Goal: Transaction & Acquisition: Download file/media

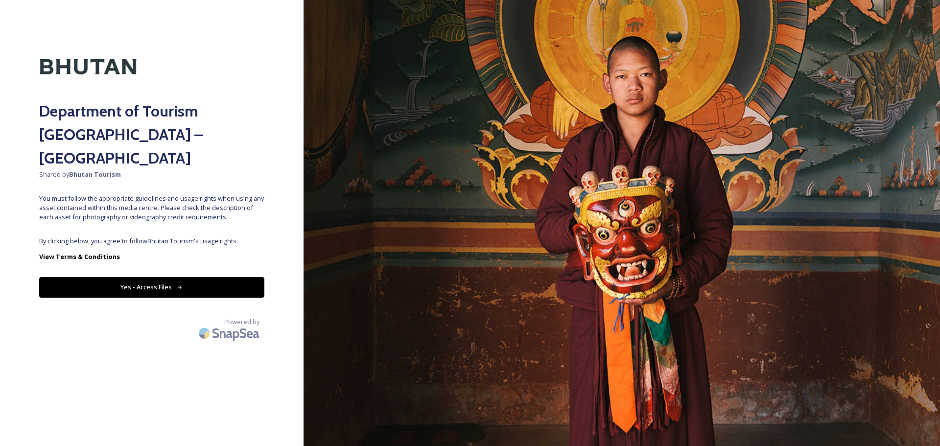
click at [195, 277] on button "Yes - Access Files" at bounding box center [151, 287] width 225 height 20
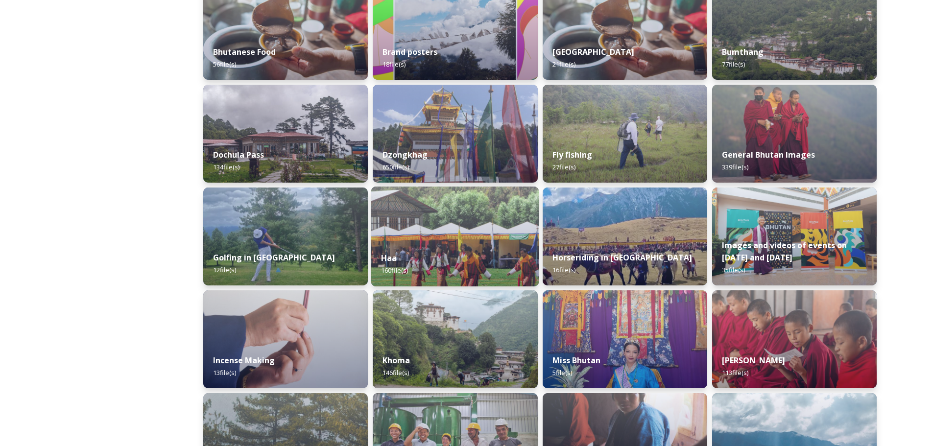
scroll to position [279, 0]
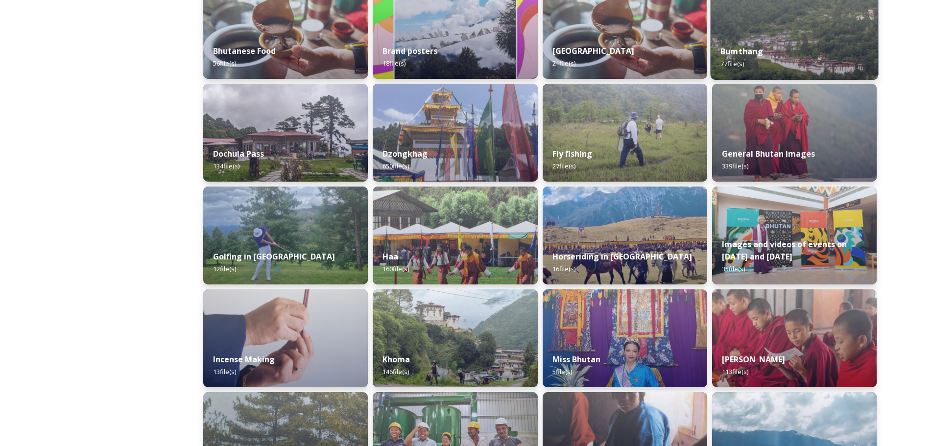
click at [767, 37] on div "Bumthang 77 file(s)" at bounding box center [794, 57] width 168 height 45
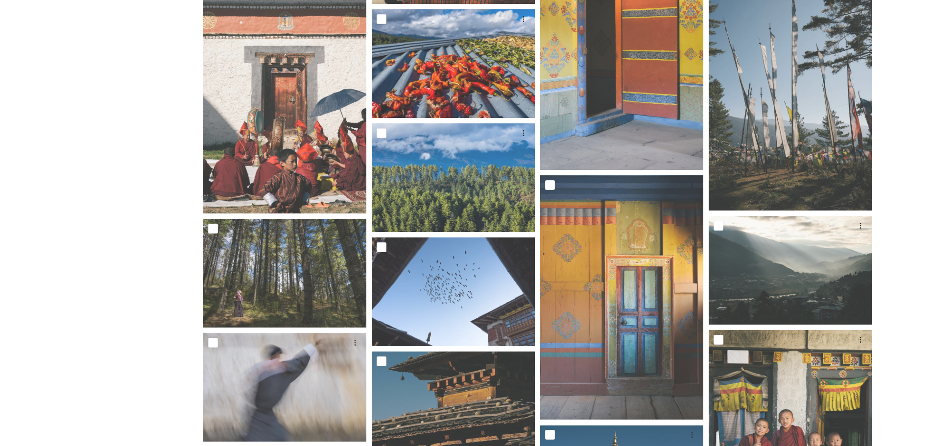
scroll to position [2879, 0]
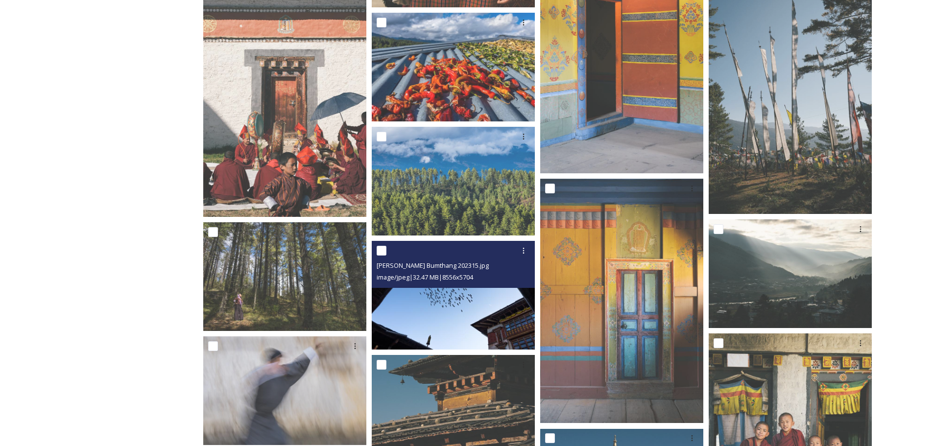
click at [459, 324] on img at bounding box center [453, 295] width 163 height 109
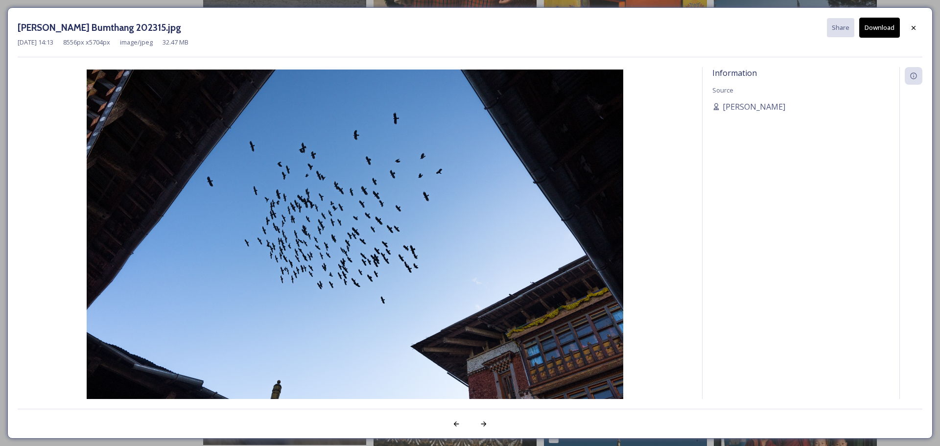
click at [924, 31] on div "[PERSON_NAME] Bumthang 202315.jpg Share Download [DATE] 14:13 8556 px x 5704 px…" at bounding box center [470, 223] width 926 height 432
click at [909, 22] on div at bounding box center [914, 28] width 18 height 18
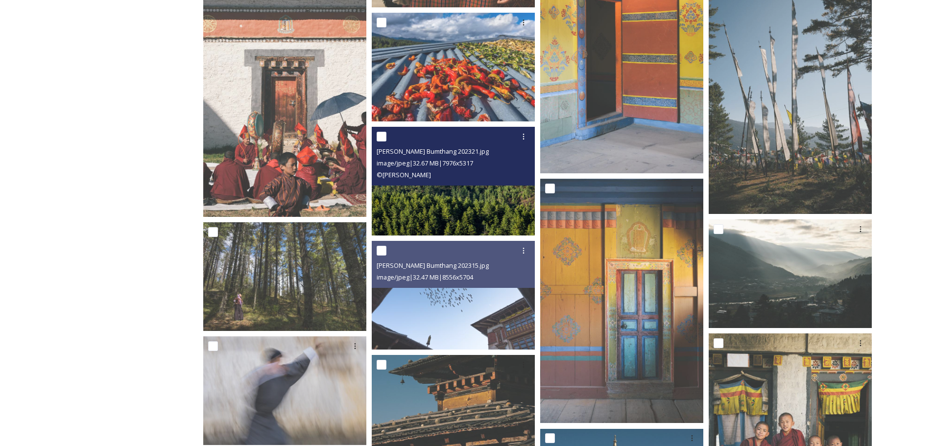
click at [430, 201] on img at bounding box center [453, 181] width 163 height 109
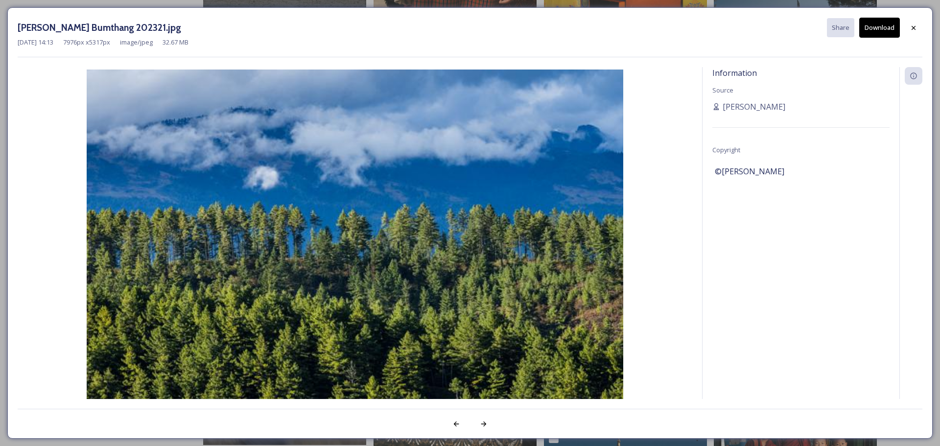
click at [882, 27] on button "Download" at bounding box center [880, 28] width 41 height 20
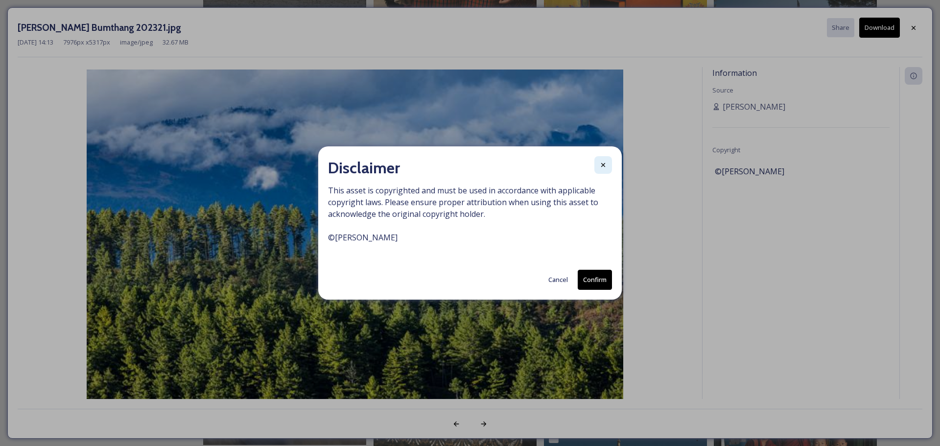
click at [602, 160] on div at bounding box center [604, 165] width 18 height 18
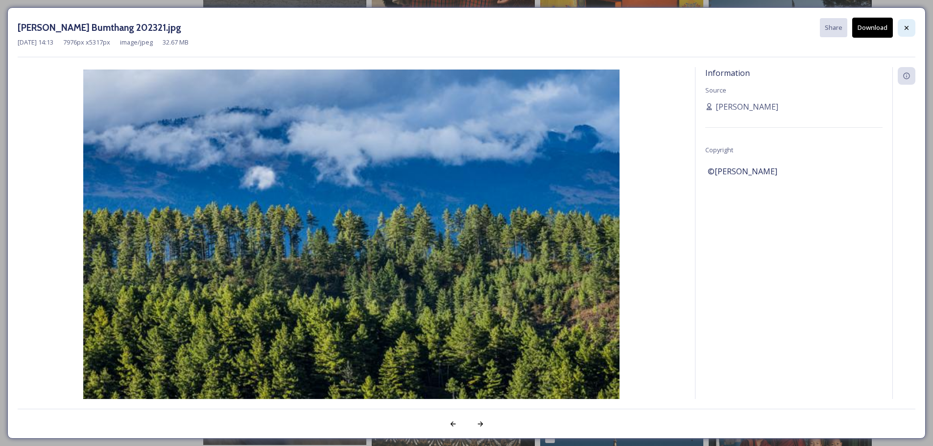
click at [907, 28] on icon at bounding box center [907, 27] width 4 height 4
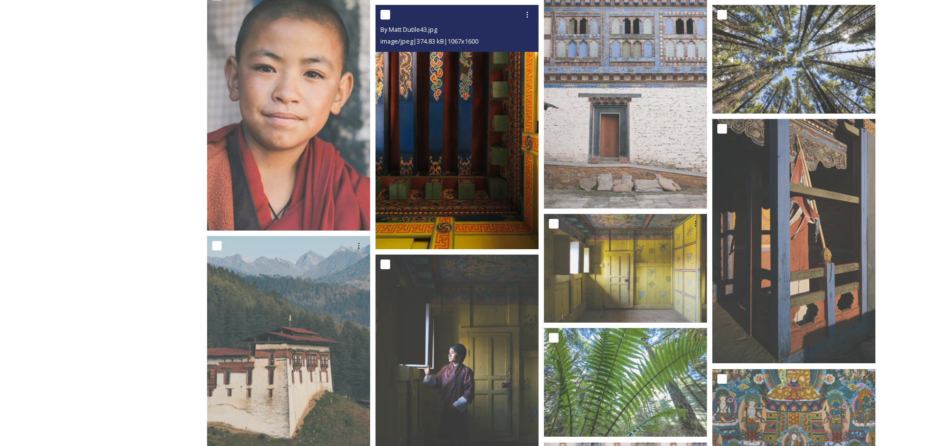
scroll to position [1899, 0]
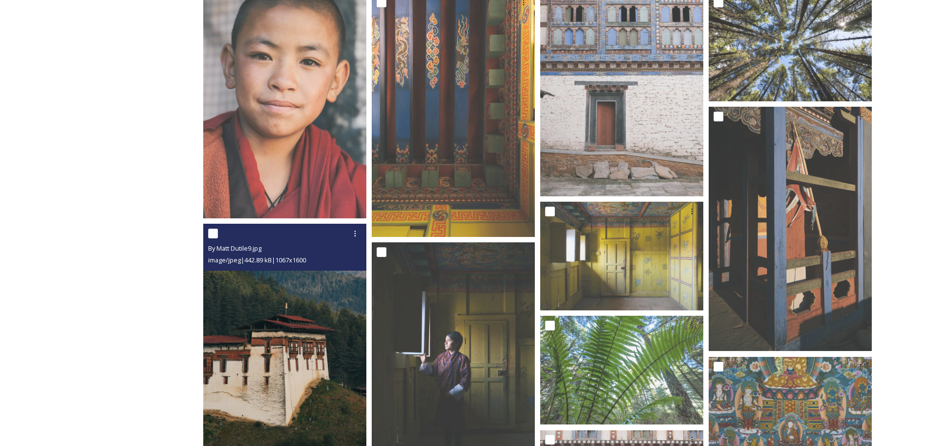
click at [273, 316] on img at bounding box center [284, 346] width 163 height 244
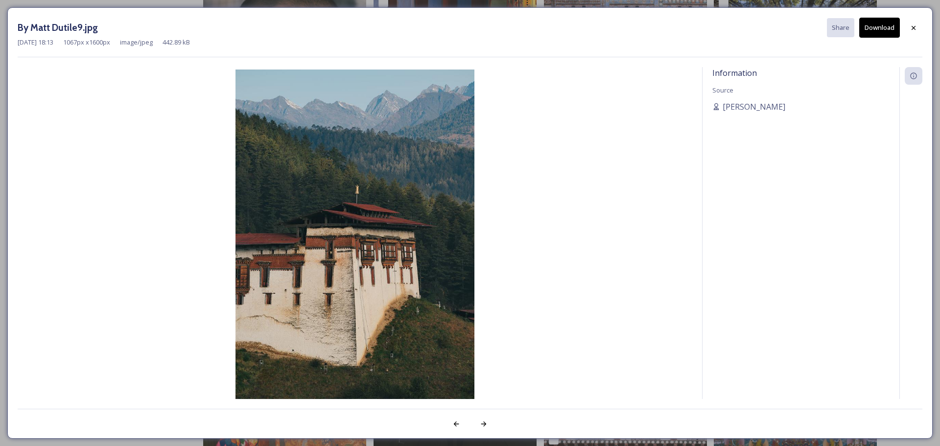
click at [893, 33] on button "Download" at bounding box center [880, 28] width 41 height 20
